Goal: Check status: Check status

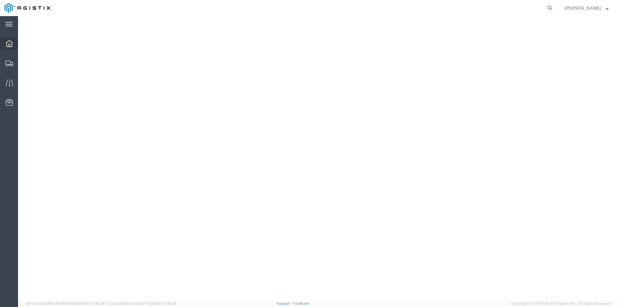
click at [11, 42] on icon at bounding box center [9, 43] width 7 height 7
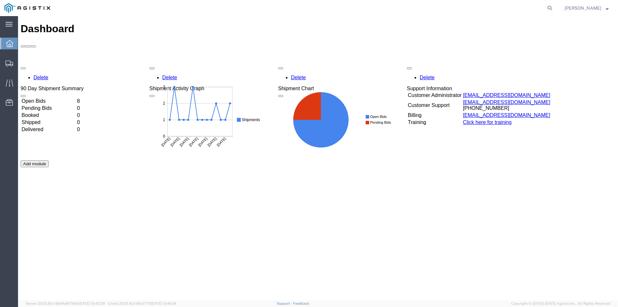
click at [76, 98] on td "Open Bids" at bounding box center [48, 101] width 55 height 6
